Goal: Navigation & Orientation: Find specific page/section

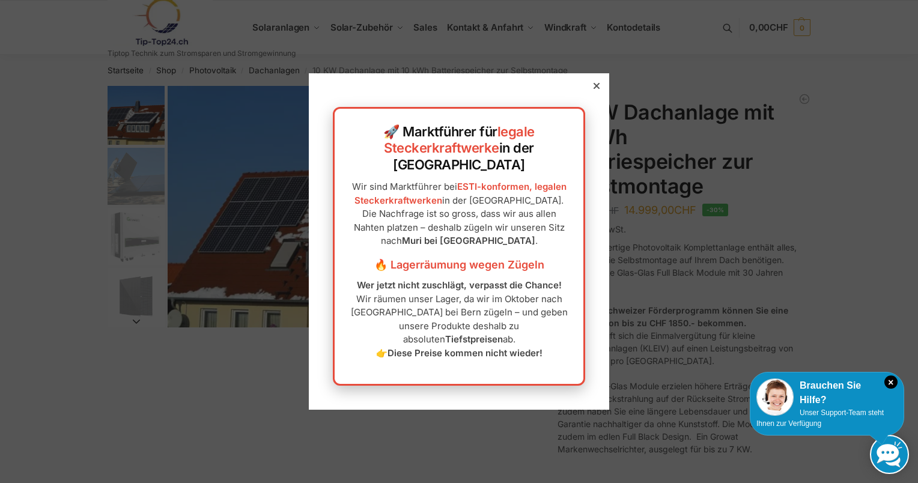
click at [591, 91] on div at bounding box center [596, 86] width 11 height 11
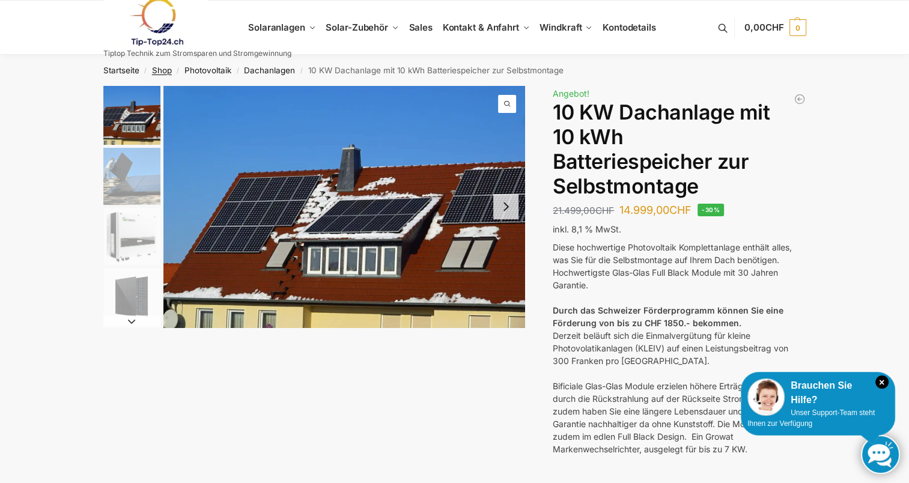
click at [157, 70] on link "Shop" at bounding box center [162, 71] width 20 height 10
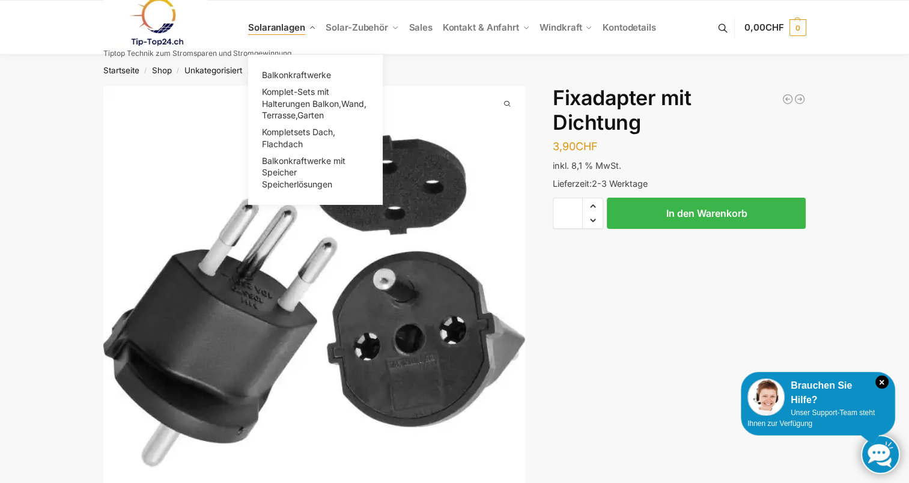
click at [292, 24] on div "MENU Tiptop Technik zum Stromsparen und Stromgewinnung Suche nach: Suchen 0,00 …" at bounding box center [454, 27] width 703 height 53
click at [292, 98] on span "Komplet-Sets mit Halterungen Balkon,Wand, Terrasse,Garten" at bounding box center [314, 104] width 105 height 34
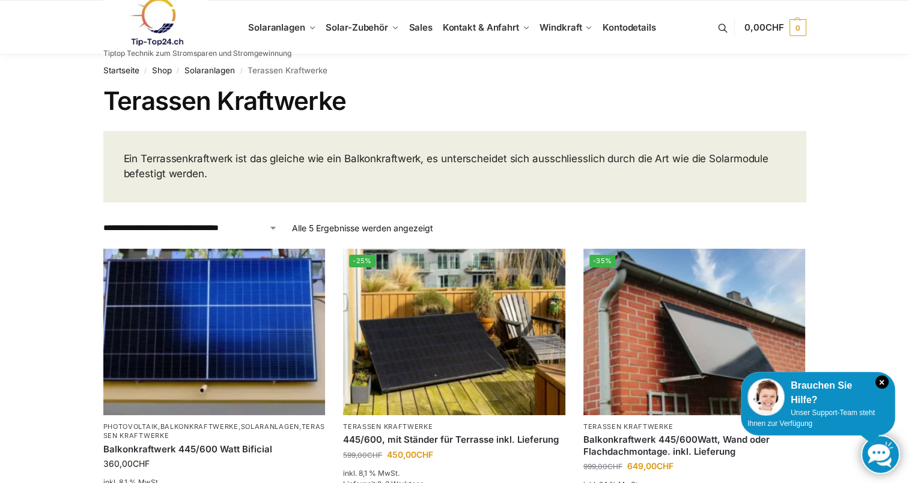
click at [285, 29] on link at bounding box center [197, 22] width 188 height 49
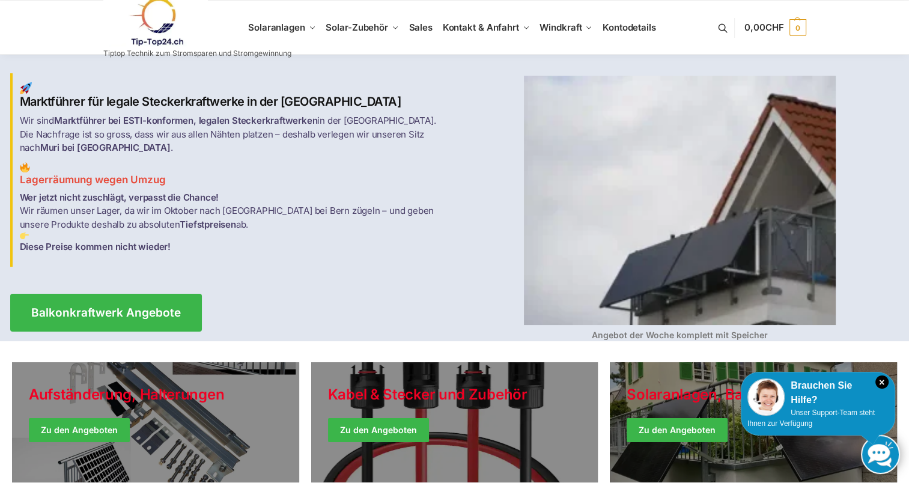
click at [149, 21] on img at bounding box center [155, 22] width 105 height 49
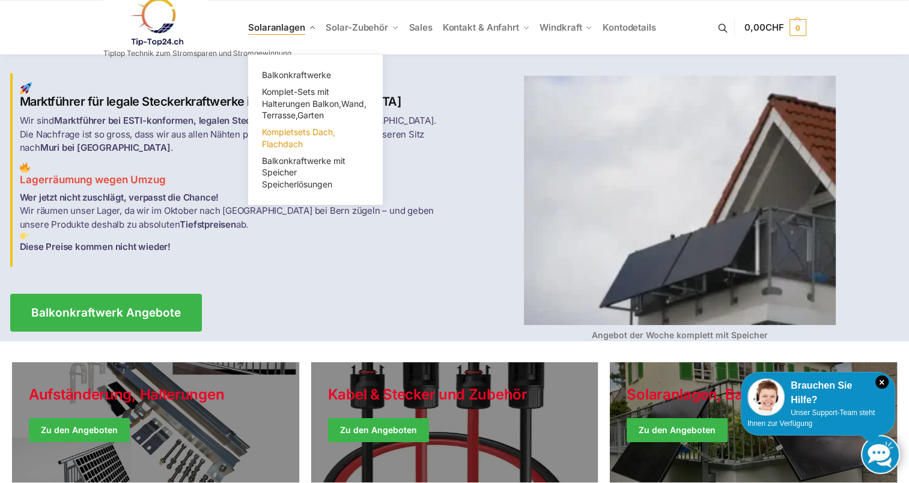
click at [278, 142] on span "Kompletsets Dach, Flachdach" at bounding box center [298, 138] width 73 height 22
